Goal: Navigation & Orientation: Find specific page/section

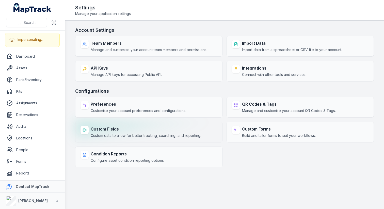
click at [159, 134] on span "Custom data to allow for better tracking, searching, and reporting." at bounding box center [146, 135] width 111 height 5
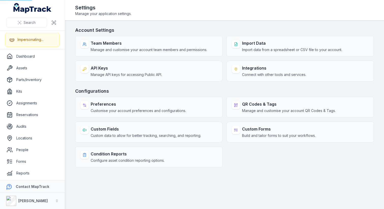
click at [224, 85] on div "Account Settings Team Members Manage and customise your account team members an…" at bounding box center [224, 97] width 299 height 141
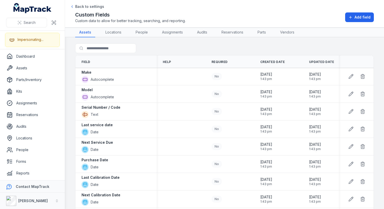
click at [225, 47] on div "Search for fields" at bounding box center [224, 49] width 299 height 12
click at [167, 44] on div "Search for fields" at bounding box center [224, 49] width 299 height 12
click at [174, 43] on div "Search for fields" at bounding box center [224, 49] width 299 height 12
click at [170, 45] on div "Search for fields" at bounding box center [224, 49] width 299 height 12
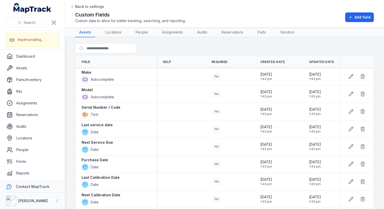
click at [176, 46] on div "Search for fields" at bounding box center [224, 49] width 299 height 12
click at [262, 45] on div "Search for fields" at bounding box center [224, 49] width 299 height 12
click at [285, 40] on main "Search for fields Field Help Required Created Date Updated Date Make Autocomple…" at bounding box center [224, 123] width 319 height 172
click at [291, 13] on div "Custom Fields Custom data to allow for better tracking, searching, and reportin…" at bounding box center [224, 17] width 299 height 12
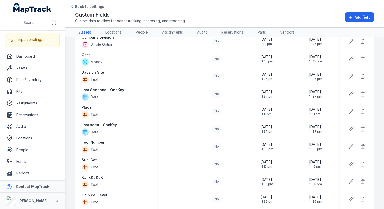
scroll to position [405, 0]
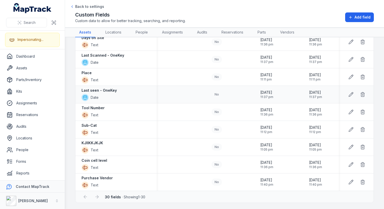
click at [191, 89] on td at bounding box center [181, 95] width 49 height 18
click at [93, 140] on strong "KJIIKKJKJK" at bounding box center [93, 142] width 22 height 5
copy strong "KJIIKKJKJK"
click at [94, 158] on strong "Coin cell level" at bounding box center [95, 160] width 26 height 5
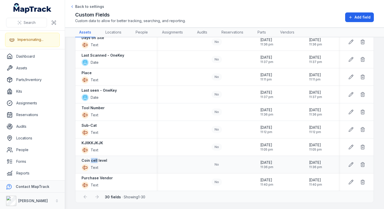
click at [94, 158] on strong "Coin cell level" at bounding box center [95, 160] width 26 height 5
copy div "Coin cell level"
click at [91, 176] on strong "Purchase Vendor" at bounding box center [97, 178] width 31 height 5
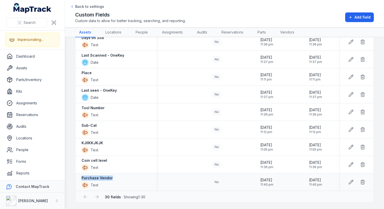
click at [91, 176] on strong "Purchase Vendor" at bounding box center [97, 178] width 31 height 5
copy div "Purchase Vendor"
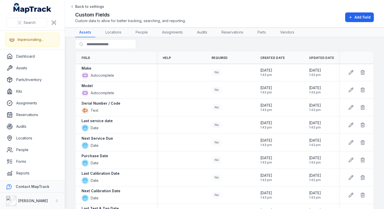
scroll to position [0, 0]
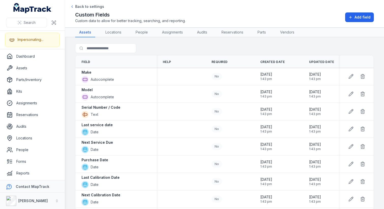
click at [281, 11] on div "Custom Fields Custom data to allow for better tracking, searching, and reportin…" at bounding box center [224, 17] width 299 height 12
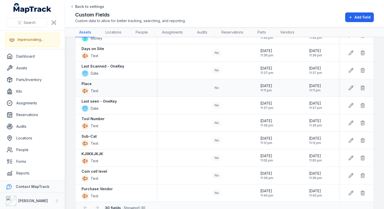
scroll to position [393, 0]
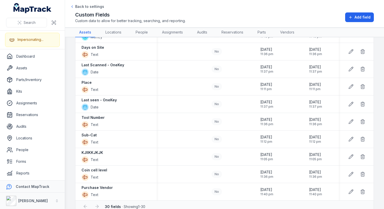
click at [208, 18] on div "Custom Fields Custom data to allow for better tracking, searching, and reportin…" at bounding box center [224, 17] width 299 height 12
click at [176, 19] on span "Custom data to allow for better tracking, searching, and reporting." at bounding box center [130, 20] width 111 height 5
click at [181, 10] on div "Back to settings Custom Fields Custom data to allow for better tracking, search…" at bounding box center [224, 13] width 299 height 19
click at [71, 66] on main "Search for fields Field Help Required Created Date Updated Date Make Autocomple…" at bounding box center [224, 123] width 319 height 172
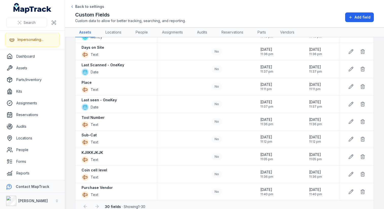
click at [71, 50] on main "Search for fields Field Help Required Created Date Updated Date Make Autocomple…" at bounding box center [224, 123] width 319 height 172
click at [70, 52] on main "Search for fields Field Help Required Created Date Updated Date Make Autocomple…" at bounding box center [224, 123] width 319 height 172
click at [35, 69] on link "Assets" at bounding box center [32, 68] width 57 height 10
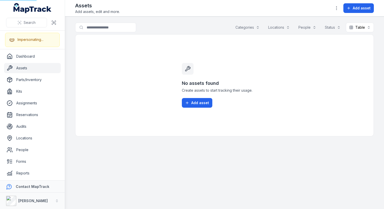
click at [70, 61] on main "Search for assets Categories Locations People Status Table ***** No assets foun…" at bounding box center [224, 113] width 319 height 193
click at [70, 55] on main "Search for assets Categories Locations People Status Table ***** No assets foun…" at bounding box center [224, 113] width 319 height 193
click at [98, 55] on div "No assets found Create assets to start tracking their usage. Add asset" at bounding box center [224, 85] width 299 height 102
